Goal: Task Accomplishment & Management: Complete application form

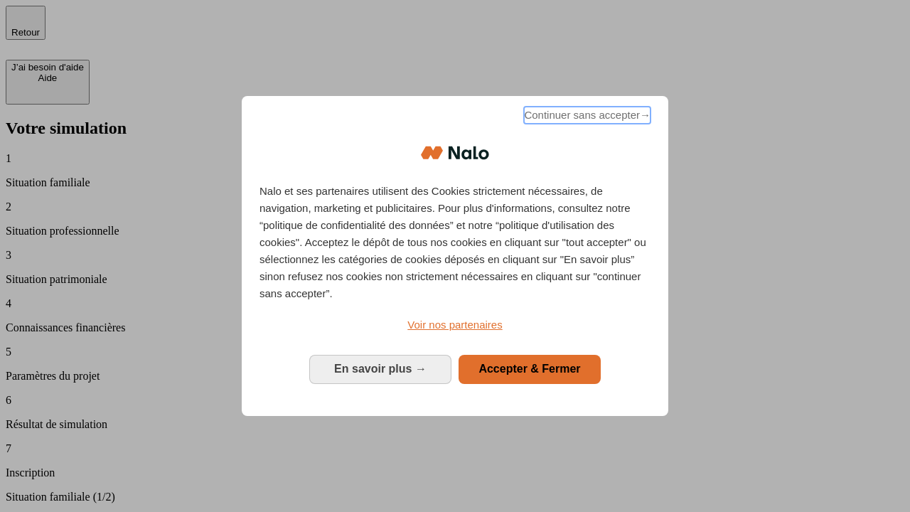
click at [586, 117] on span "Continuer sans accepter →" at bounding box center [587, 115] width 127 height 17
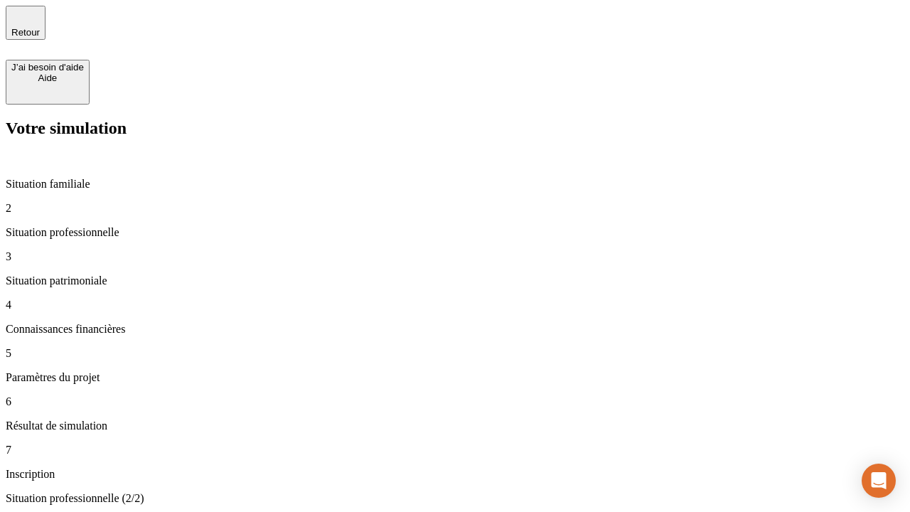
type input "70 000"
type input "1 000"
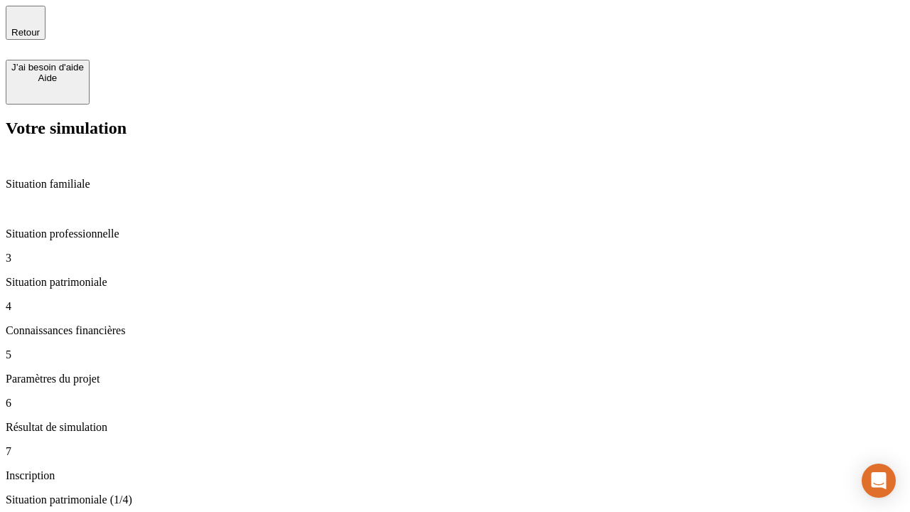
type input "800"
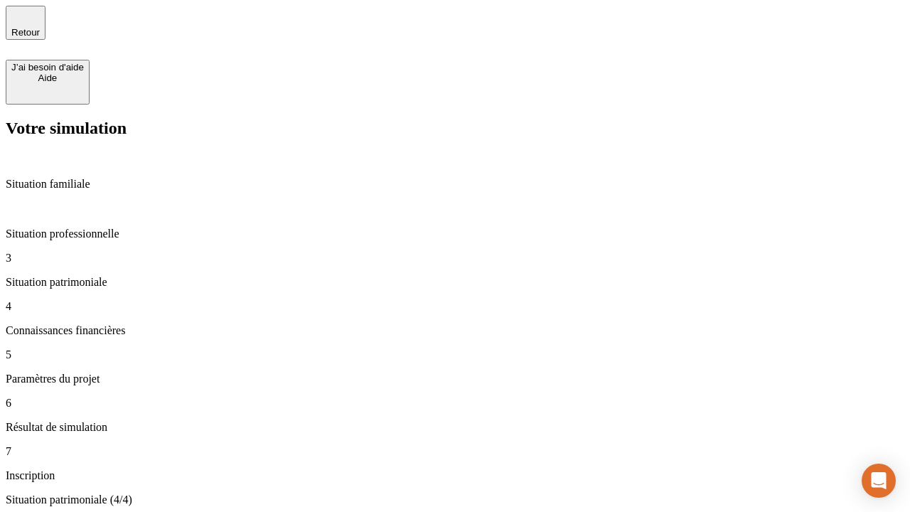
type input "6"
type input "400"
type input "3"
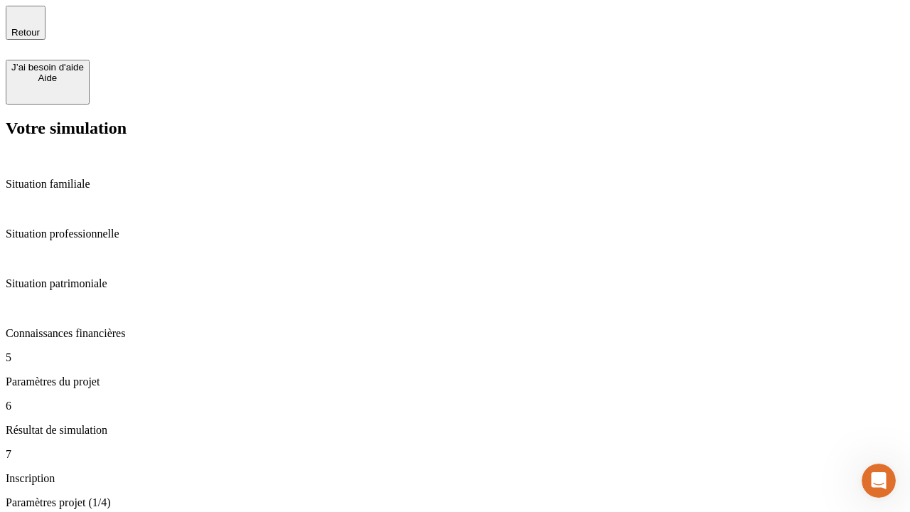
type input "35"
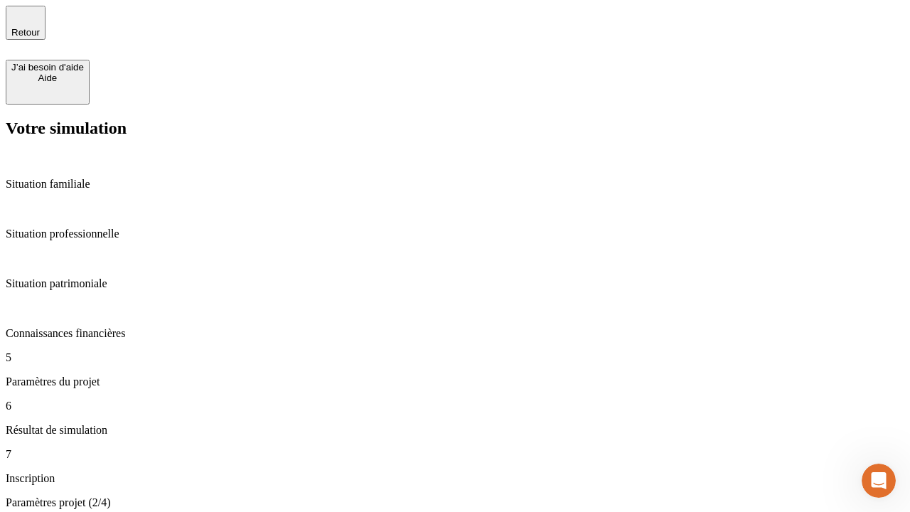
type input "500"
type input "640"
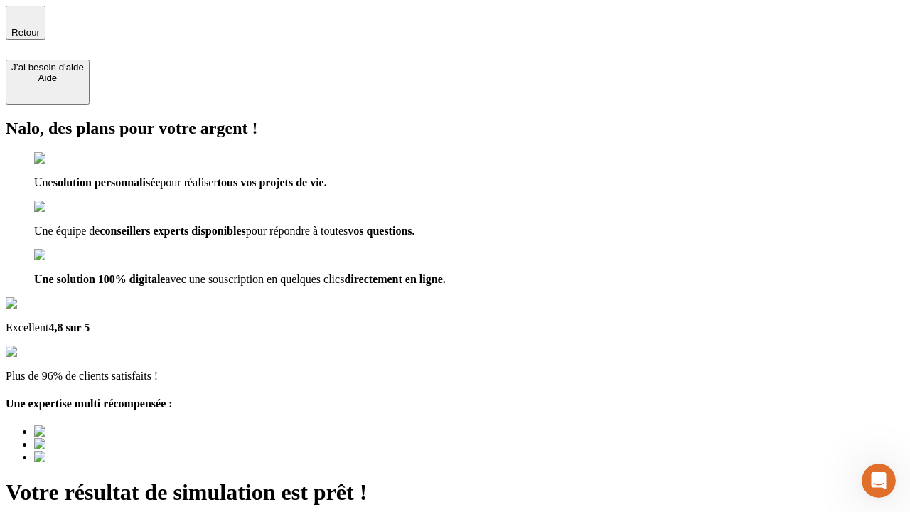
type input "[EMAIL_ADDRESS][DOMAIN_NAME]"
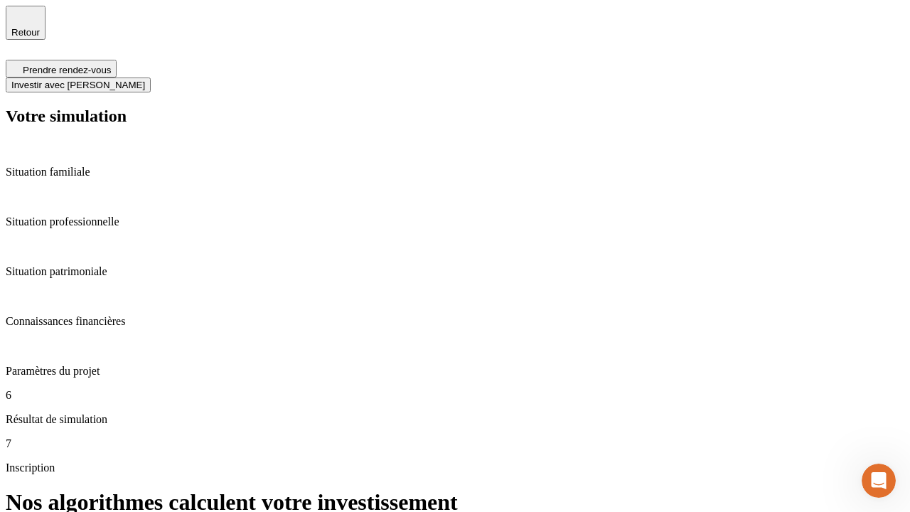
click at [145, 80] on span "Investir avec [PERSON_NAME]" at bounding box center [78, 85] width 134 height 11
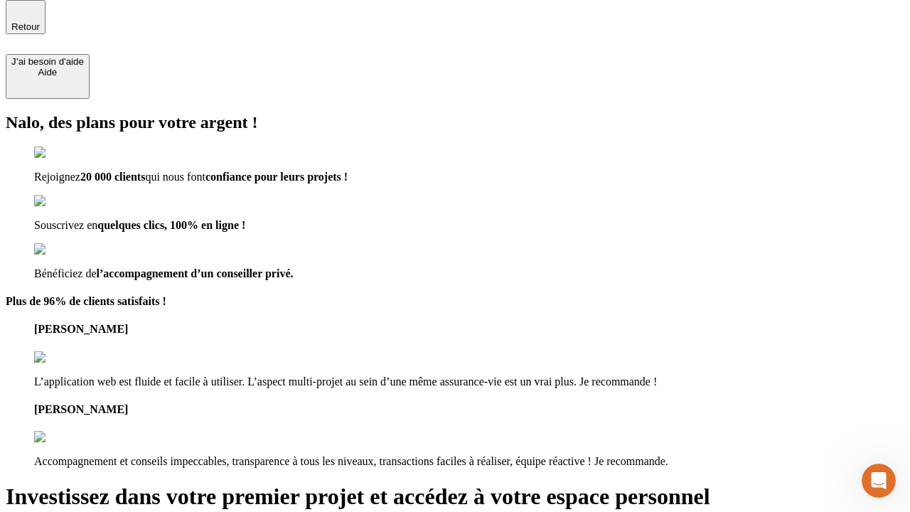
scroll to position [4, 0]
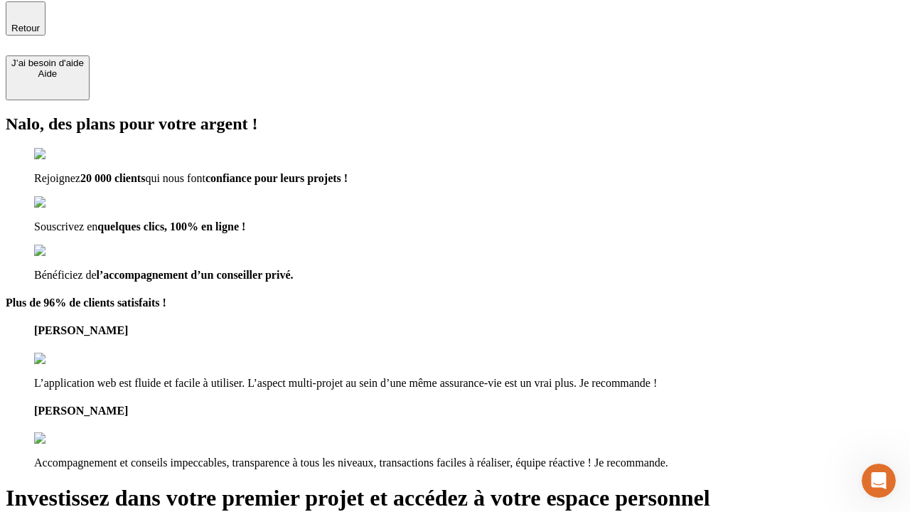
type input "[EMAIL_ADDRESS][DOMAIN_NAME]"
